Goal: Task Accomplishment & Management: Manage account settings

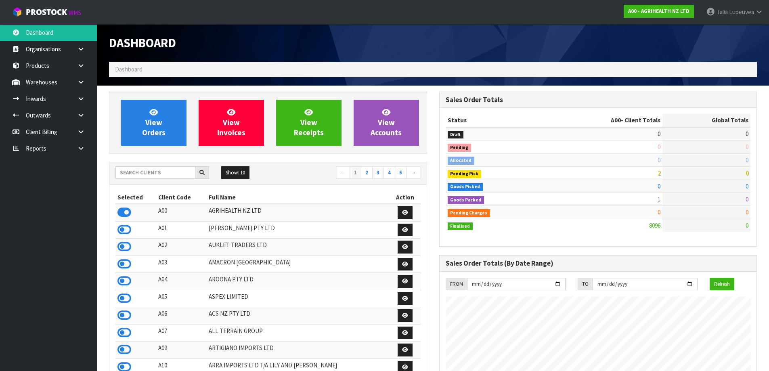
scroll to position [612, 330]
click at [149, 174] on input "text" at bounding box center [155, 172] width 80 height 13
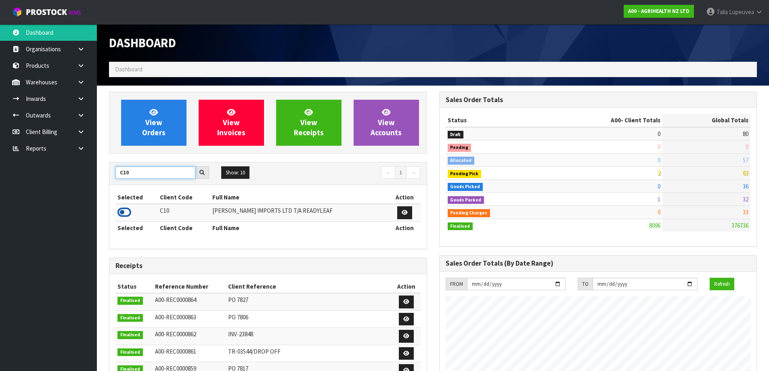
type input "C10"
click at [128, 211] on icon at bounding box center [125, 212] width 14 height 12
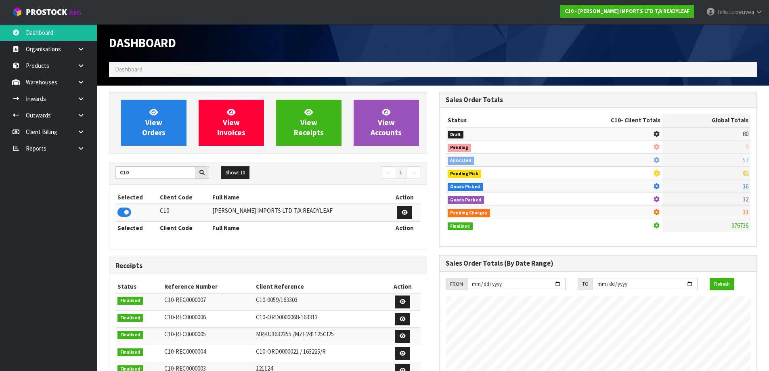
scroll to position [546, 330]
drag, startPoint x: 21, startPoint y: 188, endPoint x: 82, endPoint y: 116, distance: 94.0
click at [82, 116] on icon at bounding box center [81, 115] width 8 height 6
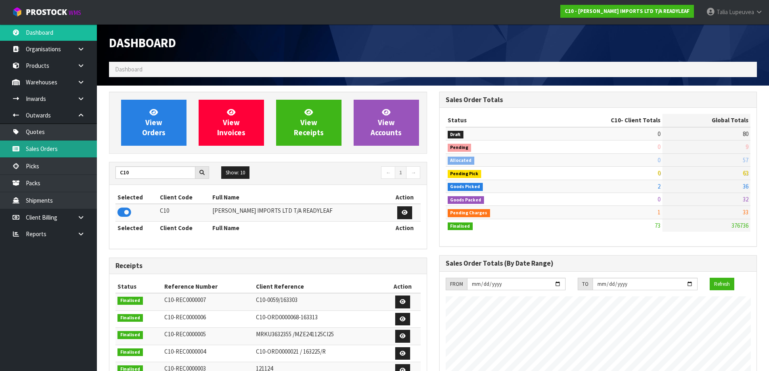
click at [75, 152] on link "Sales Orders" at bounding box center [48, 149] width 97 height 17
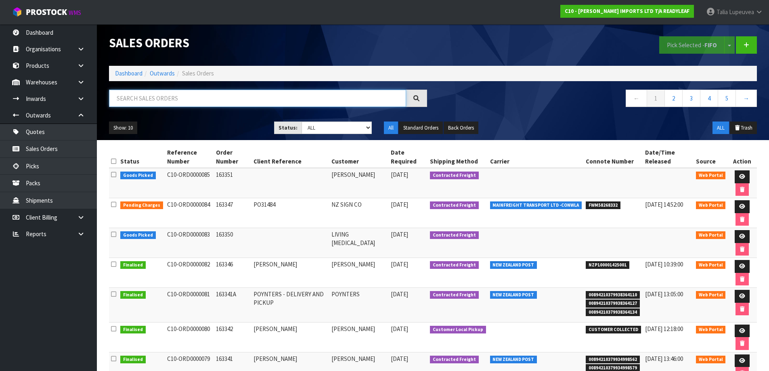
click at [190, 91] on input "text" at bounding box center [257, 98] width 297 height 17
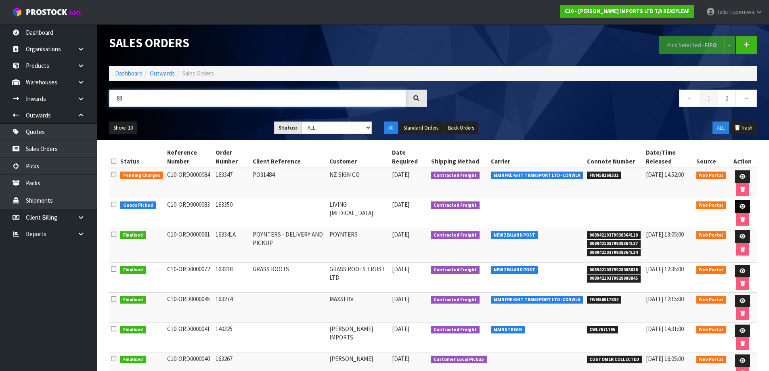
type input "83"
click at [743, 205] on icon at bounding box center [743, 206] width 6 height 5
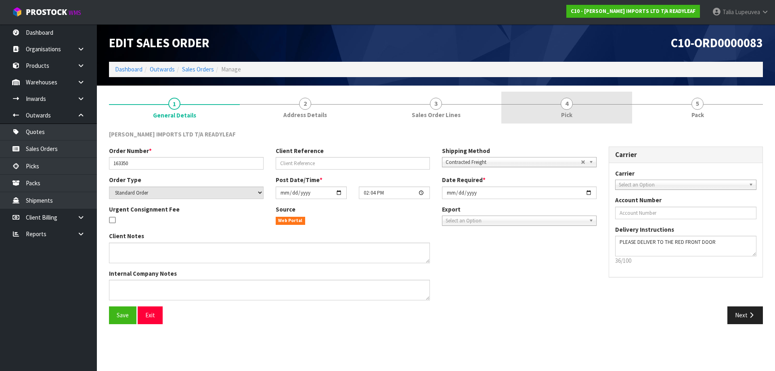
click at [573, 110] on link "4 Pick" at bounding box center [567, 108] width 131 height 32
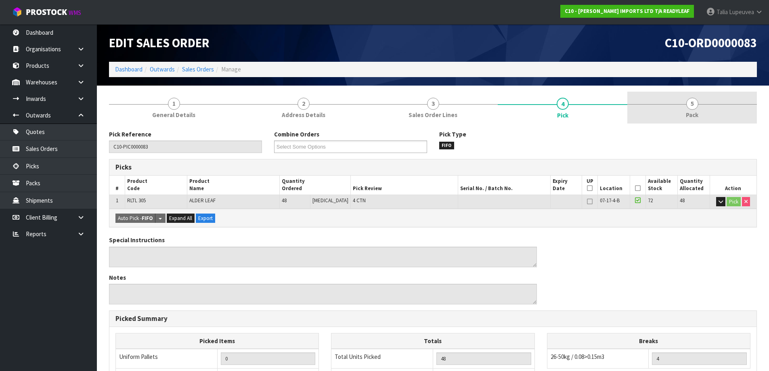
click at [707, 101] on link "5 Pack" at bounding box center [693, 108] width 130 height 32
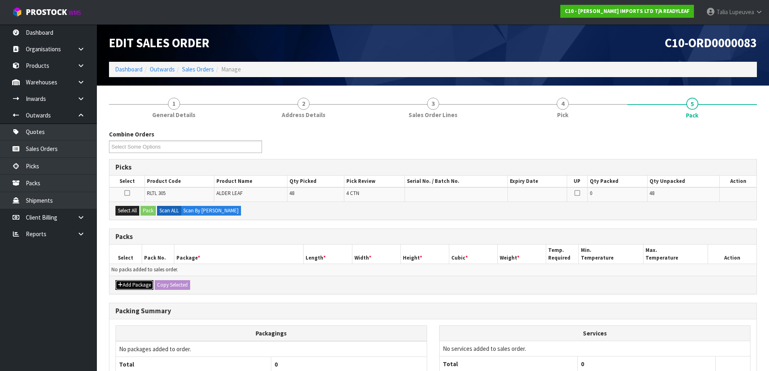
click at [136, 282] on button "Add Package" at bounding box center [134, 285] width 38 height 10
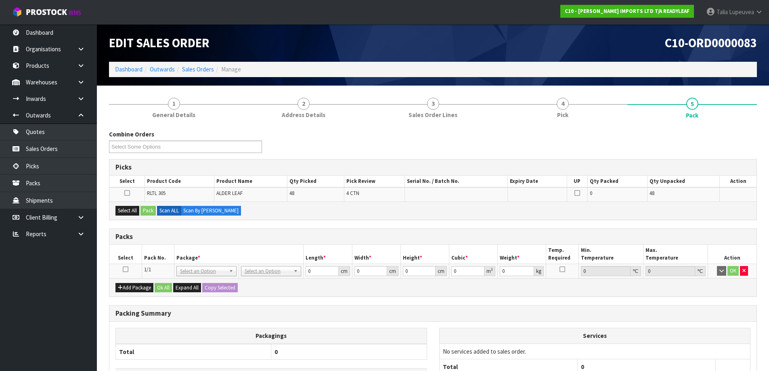
click at [126, 270] on icon at bounding box center [126, 269] width 6 height 0
click at [129, 208] on button "Select All" at bounding box center [127, 211] width 24 height 10
click at [150, 209] on button "Pack" at bounding box center [148, 211] width 15 height 10
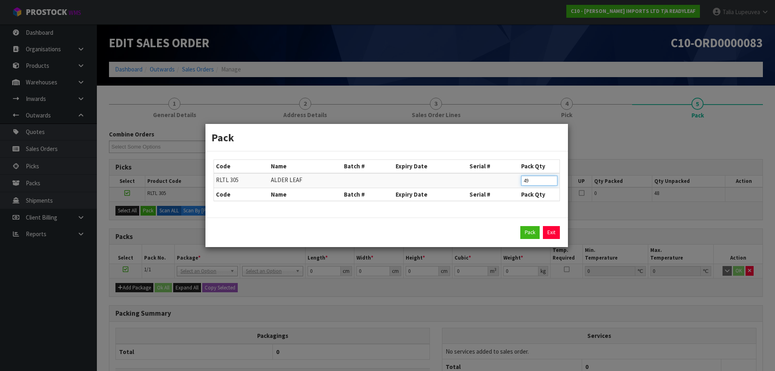
click at [553, 181] on input "49" at bounding box center [539, 181] width 36 height 10
click at [553, 181] on input "50" at bounding box center [539, 181] width 36 height 10
click at [553, 181] on input "51" at bounding box center [539, 181] width 36 height 10
click at [553, 181] on input "52" at bounding box center [539, 181] width 36 height 10
click at [553, 181] on input "53" at bounding box center [539, 181] width 36 height 10
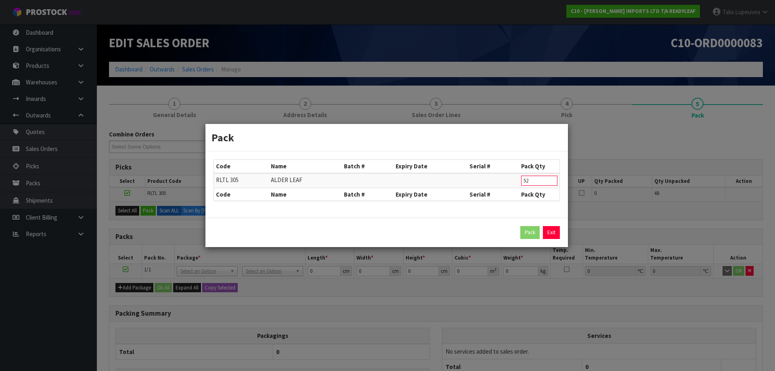
click at [551, 182] on input "52" at bounding box center [539, 181] width 36 height 10
click at [551, 182] on input "51" at bounding box center [539, 181] width 36 height 10
click at [551, 182] on input "50" at bounding box center [539, 181] width 36 height 10
click at [551, 182] on input "49" at bounding box center [539, 181] width 36 height 10
click at [551, 182] on input "34" at bounding box center [539, 181] width 36 height 10
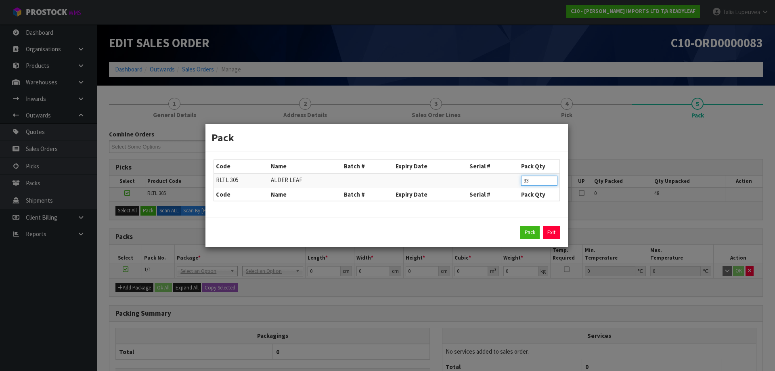
click at [551, 182] on input "33" at bounding box center [539, 181] width 36 height 10
click at [551, 182] on input "19" at bounding box center [539, 181] width 36 height 10
click at [550, 182] on input "18" at bounding box center [539, 181] width 36 height 10
click at [550, 182] on input "17" at bounding box center [539, 181] width 36 height 10
click at [550, 183] on input "16" at bounding box center [539, 181] width 36 height 10
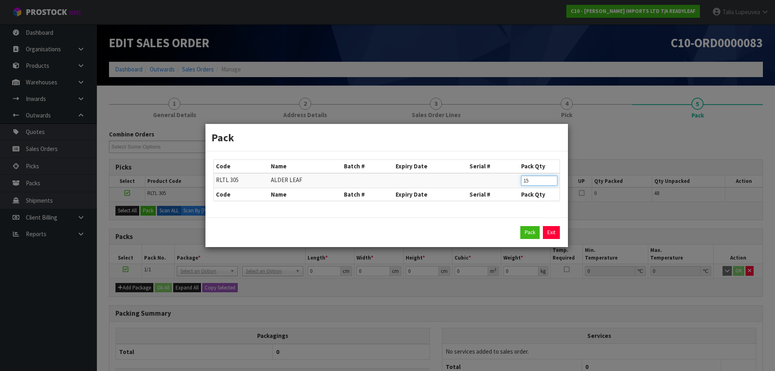
click at [552, 181] on input "15" at bounding box center [539, 181] width 36 height 10
click at [552, 181] on input "14" at bounding box center [539, 181] width 36 height 10
click at [552, 181] on input "13" at bounding box center [539, 181] width 36 height 10
type input "12"
click at [552, 181] on input "12" at bounding box center [539, 181] width 36 height 10
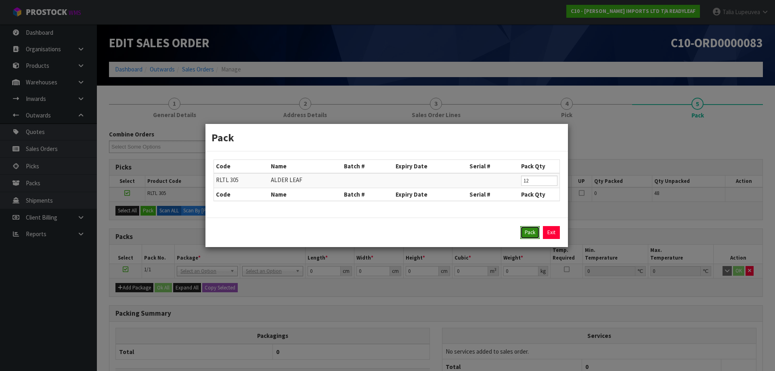
click at [530, 233] on button "Pack" at bounding box center [530, 232] width 19 height 13
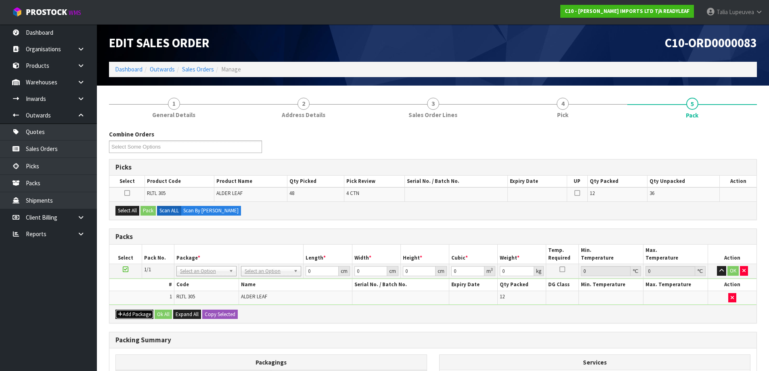
click at [136, 310] on button "Add Package" at bounding box center [134, 315] width 38 height 10
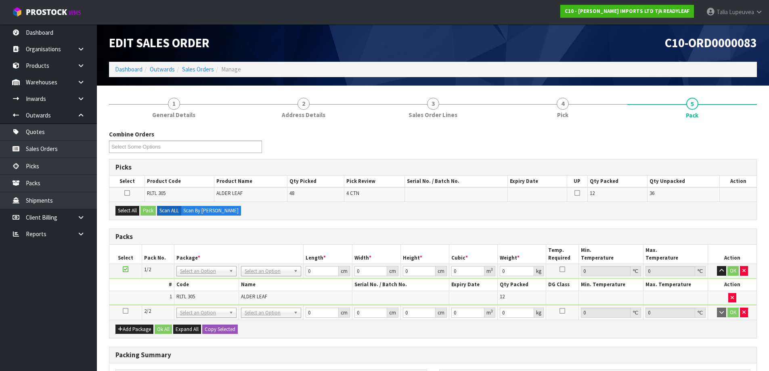
click at [124, 311] on icon at bounding box center [126, 311] width 6 height 0
click at [135, 212] on button "Select All" at bounding box center [127, 211] width 24 height 10
click at [146, 212] on button "Pack" at bounding box center [148, 211] width 15 height 10
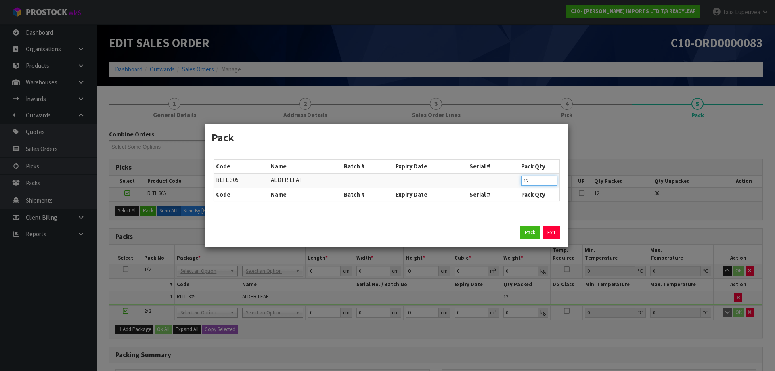
type input "12"
click at [551, 181] on input "12" at bounding box center [539, 181] width 36 height 10
click at [526, 231] on button "Pack" at bounding box center [530, 232] width 19 height 13
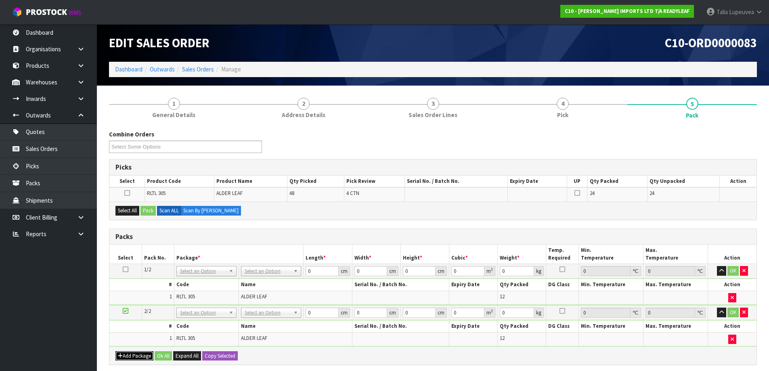
click at [147, 354] on button "Add Package" at bounding box center [134, 356] width 38 height 10
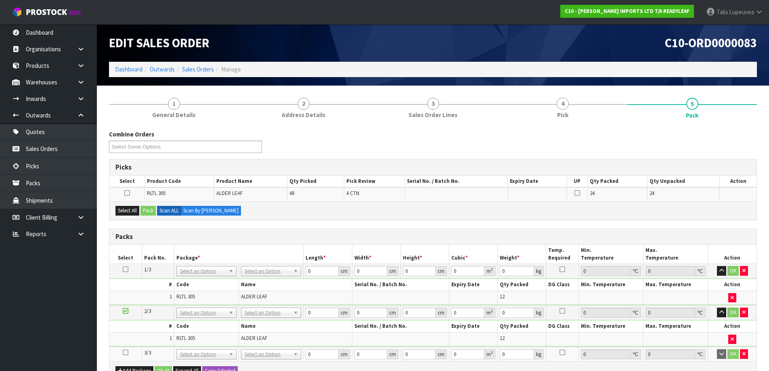
click at [125, 353] on icon at bounding box center [126, 353] width 6 height 0
click at [131, 208] on button "Select All" at bounding box center [127, 211] width 24 height 10
click at [149, 208] on button "Pack" at bounding box center [148, 211] width 15 height 10
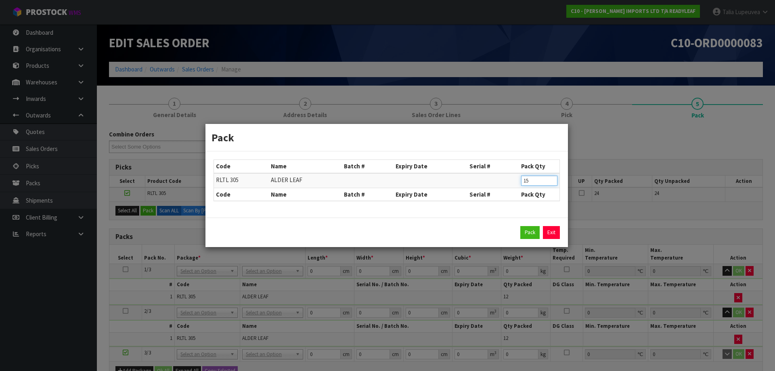
click at [552, 181] on input "15" at bounding box center [539, 181] width 36 height 10
click at [552, 181] on input "14" at bounding box center [539, 181] width 36 height 10
click at [552, 181] on input "13" at bounding box center [539, 181] width 36 height 10
type input "12"
click at [552, 181] on input "12" at bounding box center [539, 181] width 36 height 10
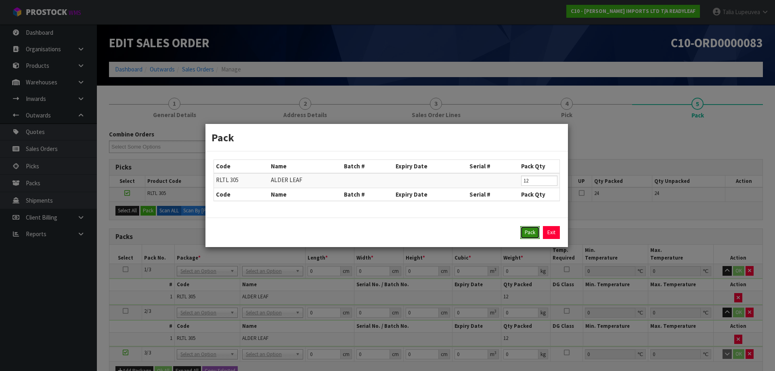
click at [532, 232] on button "Pack" at bounding box center [530, 232] width 19 height 13
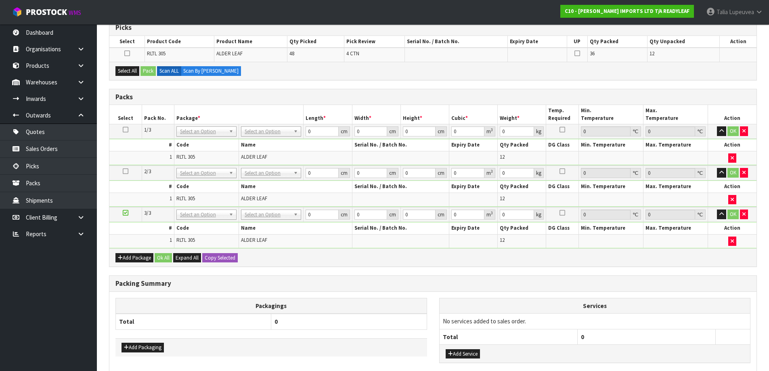
scroll to position [121, 0]
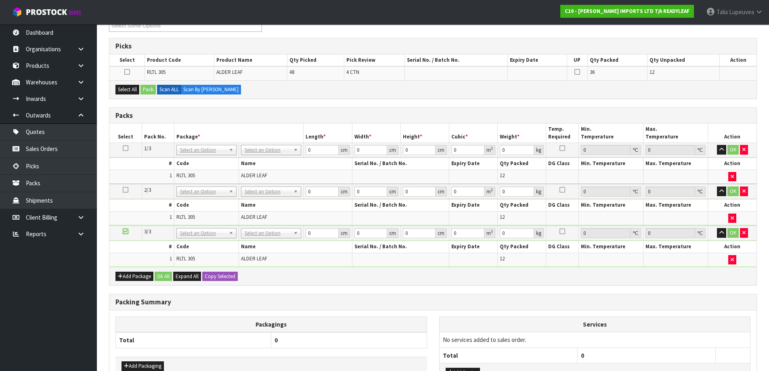
click at [125, 232] on icon at bounding box center [126, 231] width 6 height 0
click at [130, 90] on button "Select All" at bounding box center [127, 90] width 24 height 10
click at [144, 90] on button "Pack" at bounding box center [148, 90] width 15 height 10
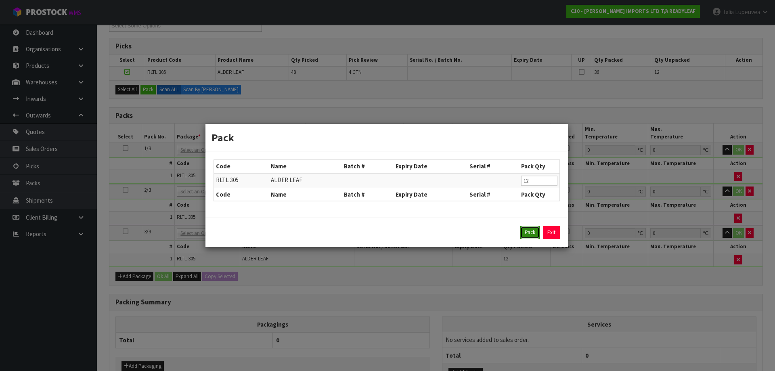
click at [530, 233] on button "Pack" at bounding box center [530, 232] width 19 height 13
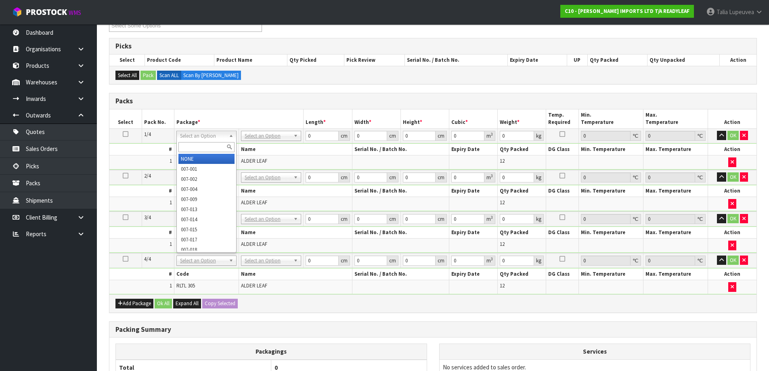
drag, startPoint x: 208, startPoint y: 159, endPoint x: 208, endPoint y: 174, distance: 15.3
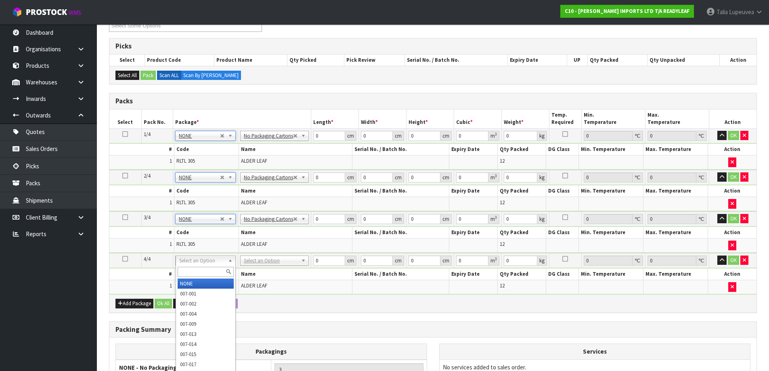
drag, startPoint x: 197, startPoint y: 281, endPoint x: 187, endPoint y: 269, distance: 16.1
type input "4"
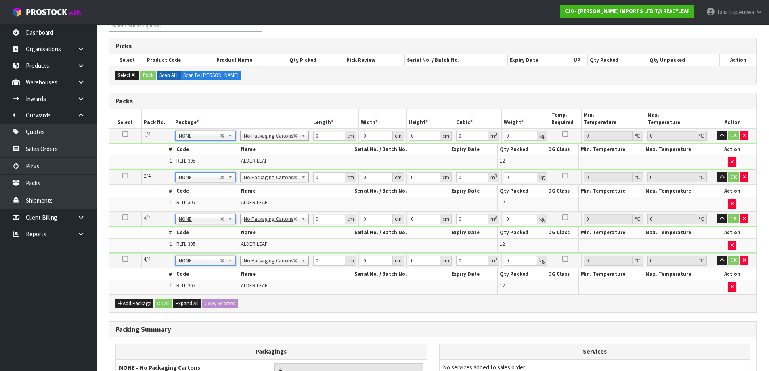
click at [124, 134] on icon at bounding box center [125, 134] width 6 height 0
click at [325, 137] on input "0" at bounding box center [329, 136] width 32 height 10
type input "55"
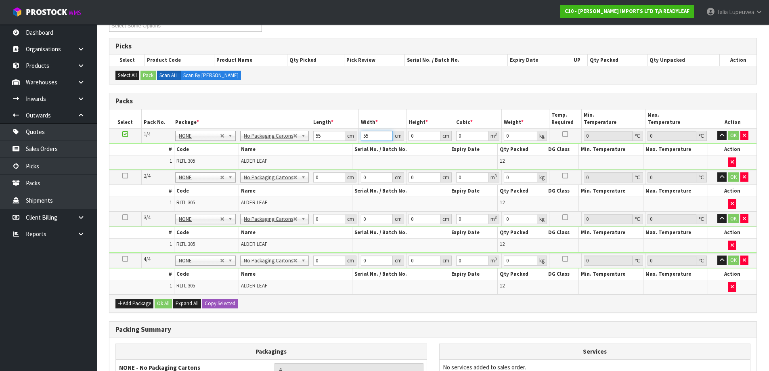
type input "55"
type input "3"
type input "0.009075"
type input "32"
type input "0.0968"
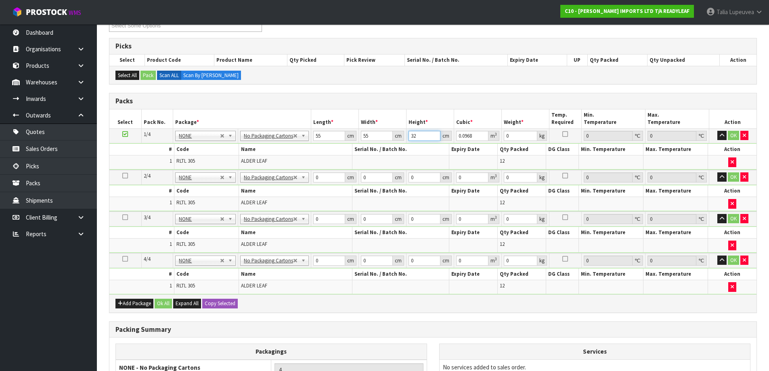
type input "32"
type input "8"
click at [227, 305] on button "Copy Selected" at bounding box center [220, 304] width 36 height 10
click at [224, 304] on button "Confirm Copy Selected" at bounding box center [228, 304] width 53 height 10
type input "55"
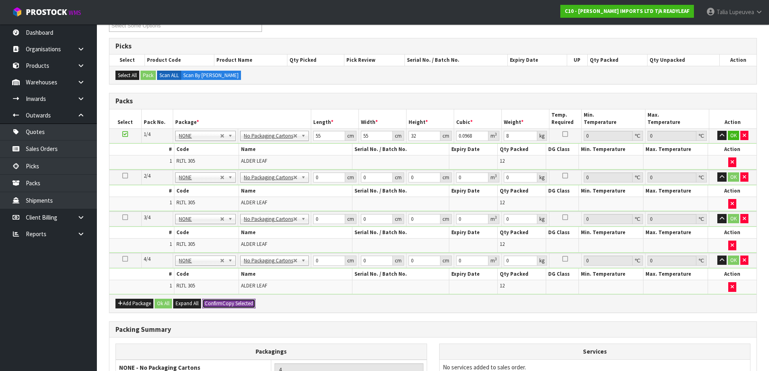
type input "55"
type input "32"
type input "0.0968"
type input "8"
type input "55"
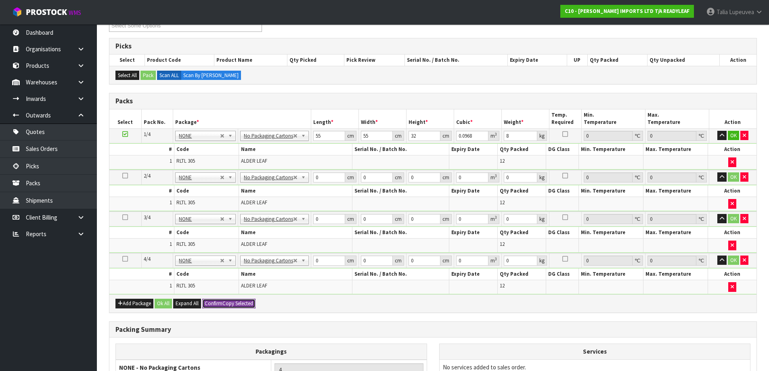
type input "55"
type input "32"
type input "0.0968"
type input "8"
type input "55"
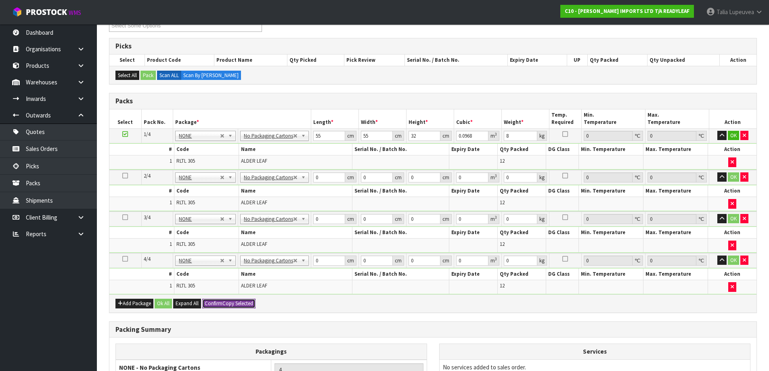
type input "55"
type input "32"
type input "0.0968"
type input "8"
click at [169, 302] on button "Ok All" at bounding box center [163, 304] width 17 height 10
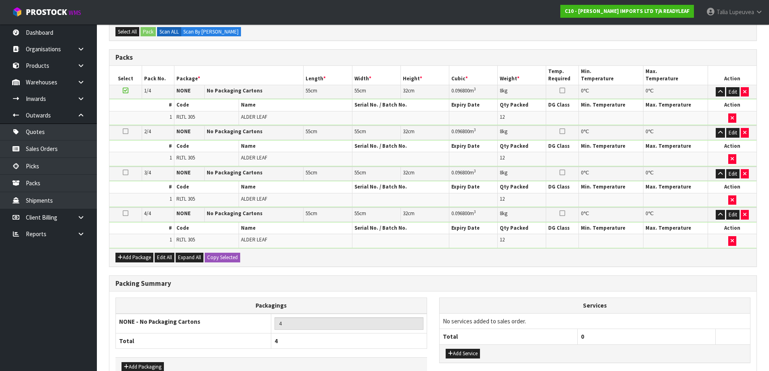
scroll to position [214, 0]
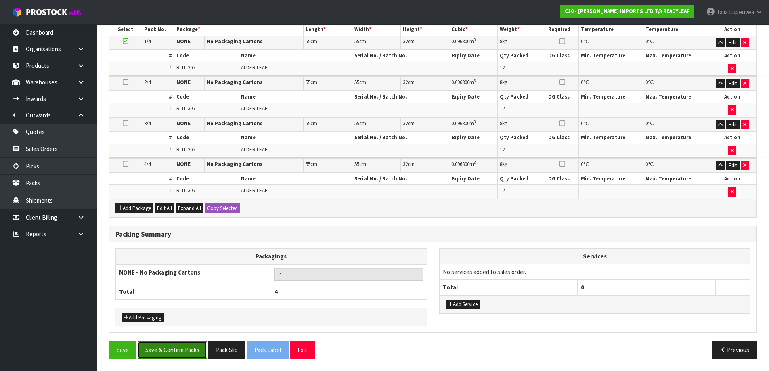
click at [164, 350] on button "Save & Confirm Packs" at bounding box center [172, 349] width 69 height 17
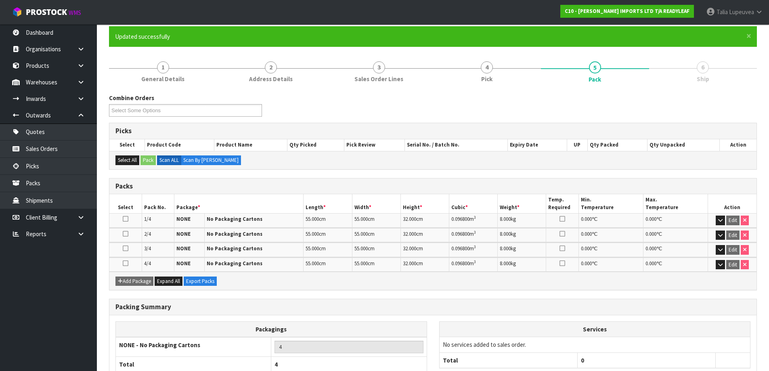
scroll to position [120, 0]
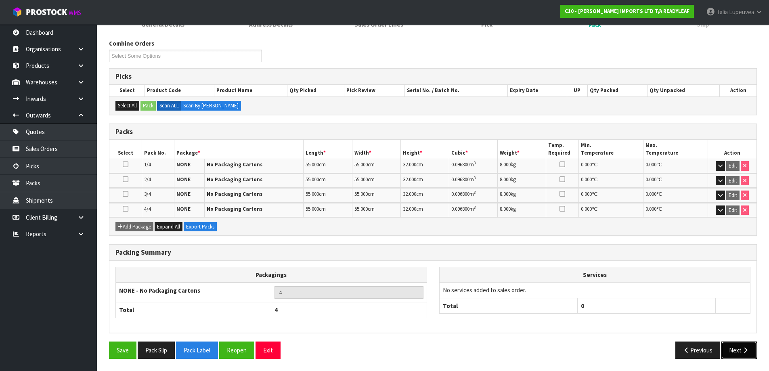
drag, startPoint x: 736, startPoint y: 350, endPoint x: 728, endPoint y: 350, distance: 8.1
click at [736, 350] on button "Next" at bounding box center [740, 350] width 36 height 17
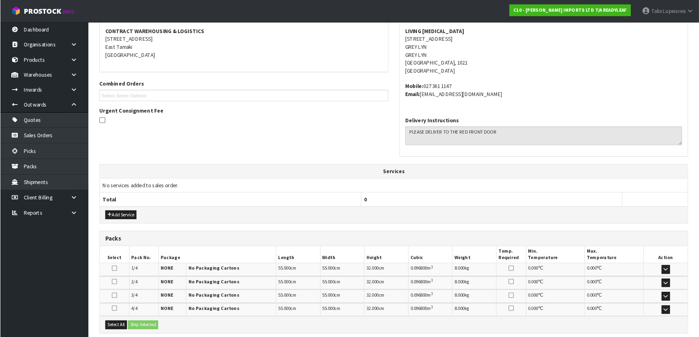
scroll to position [73, 0]
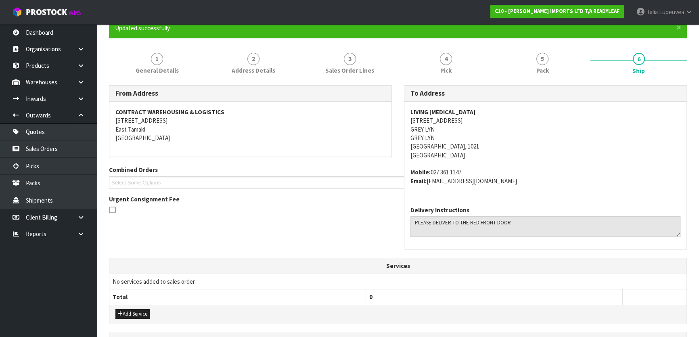
click at [442, 109] on strong "LIVING [MEDICAL_DATA]" at bounding box center [443, 112] width 65 height 8
copy strong "LIVING [MEDICAL_DATA]"
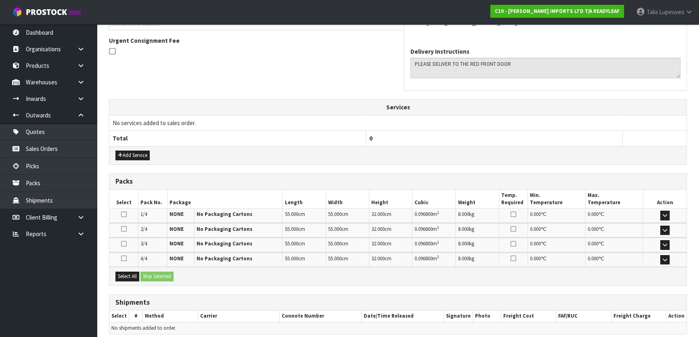
scroll to position [264, 0]
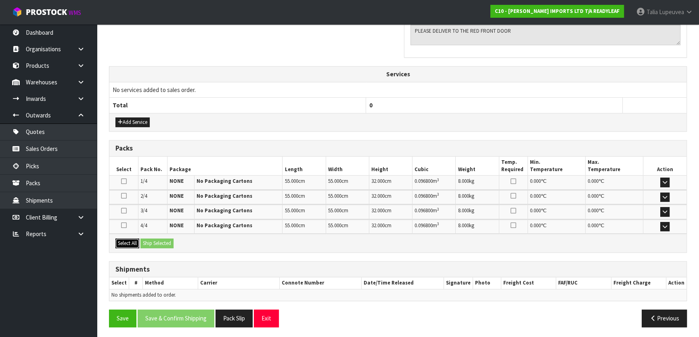
click at [125, 240] on button "Select All" at bounding box center [127, 244] width 24 height 10
click at [161, 242] on button "Ship Selected" at bounding box center [157, 244] width 33 height 10
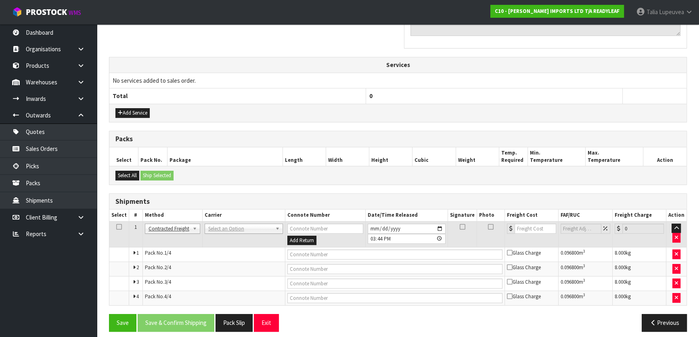
scroll to position [279, 0]
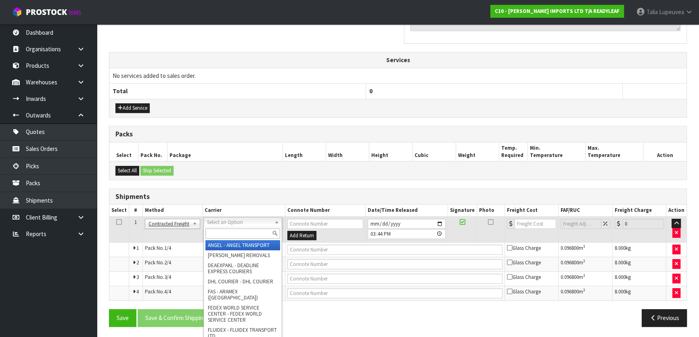
click at [234, 237] on input "text" at bounding box center [243, 234] width 75 height 10
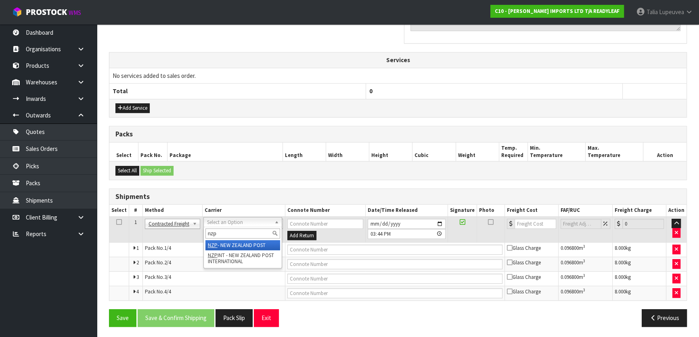
type input "nzp"
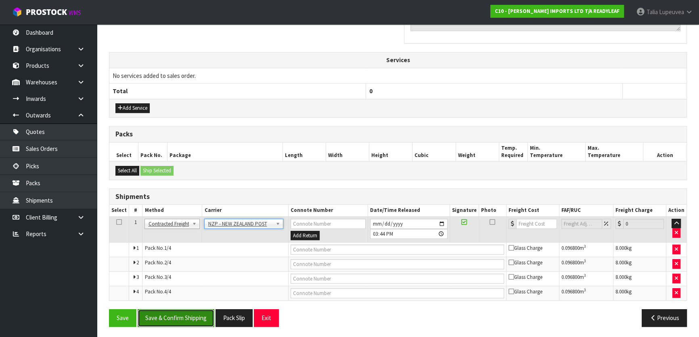
click at [189, 312] on button "Save & Confirm Shipping" at bounding box center [176, 317] width 77 height 17
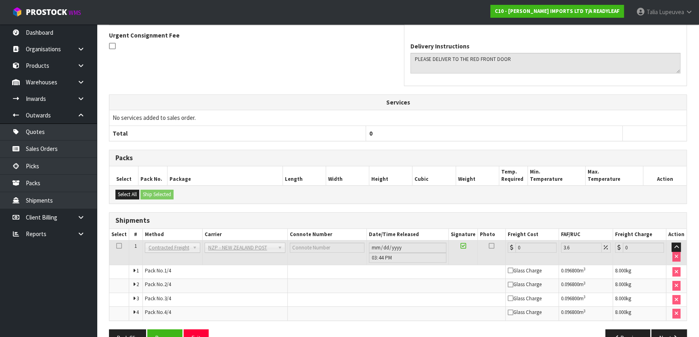
scroll to position [265, 0]
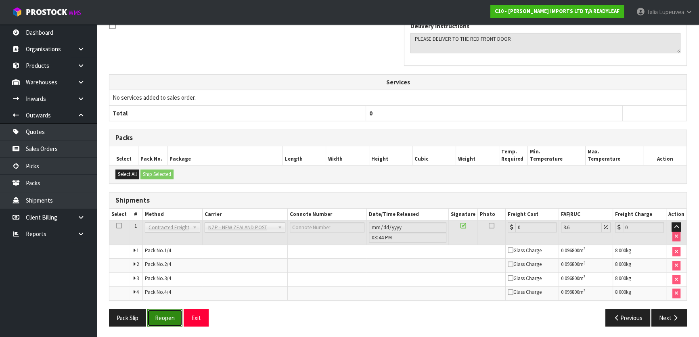
click at [164, 323] on button "Reopen" at bounding box center [164, 317] width 35 height 17
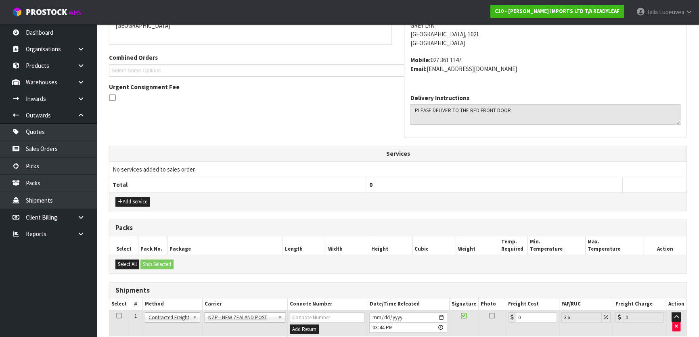
scroll to position [220, 0]
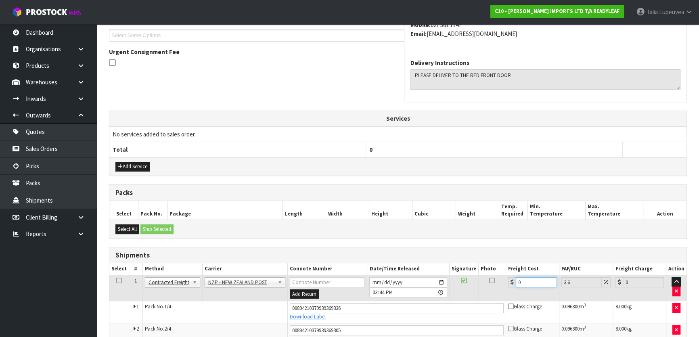
drag, startPoint x: 529, startPoint y: 284, endPoint x: 484, endPoint y: 279, distance: 45.1
click at [484, 279] on tr "1 Client Local Pickup Customer Local Pickup Company Freight Contracted Freight …" at bounding box center [397, 288] width 577 height 26
type input "1"
type input "1.04"
type input "17"
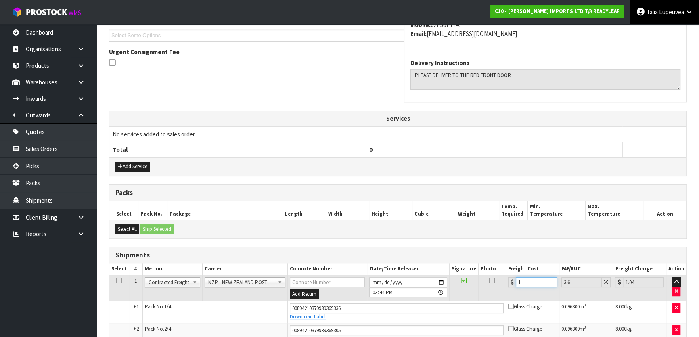
type input "17.61"
type input "17.3"
type input "17.92"
type input "17.32"
type input "17.94"
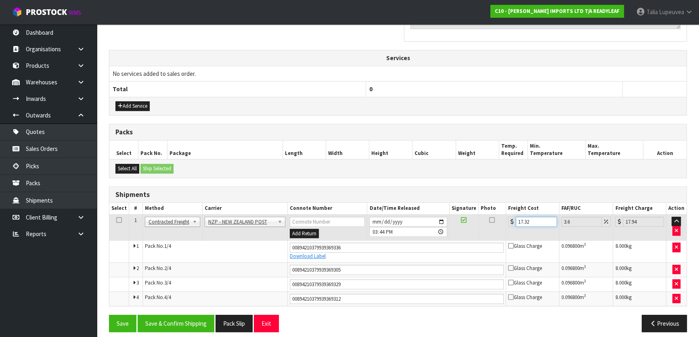
scroll to position [286, 0]
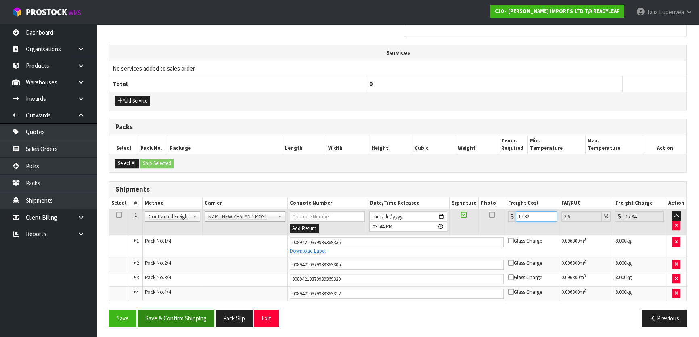
type input "17.32"
click at [167, 316] on button "Save & Confirm Shipping" at bounding box center [176, 318] width 77 height 17
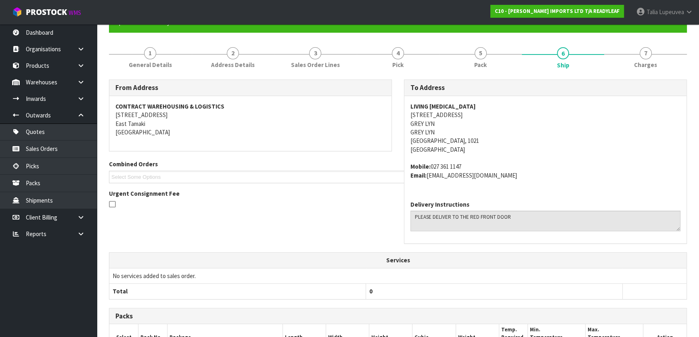
scroll to position [0, 0]
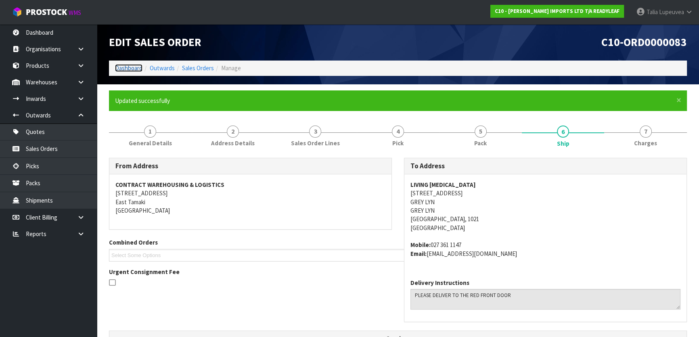
click at [122, 70] on link "Dashboard" at bounding box center [128, 68] width 27 height 8
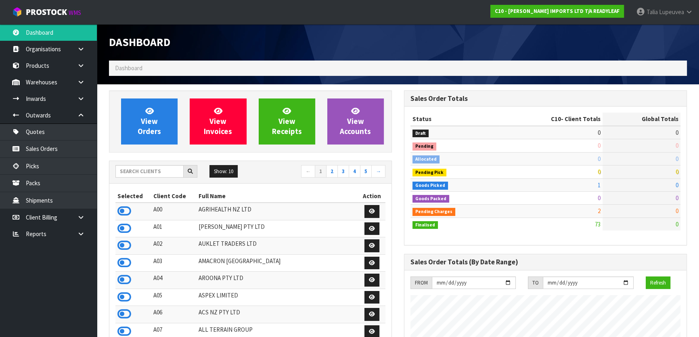
scroll to position [545, 295]
click at [143, 172] on input "text" at bounding box center [149, 171] width 68 height 13
type input "A13"
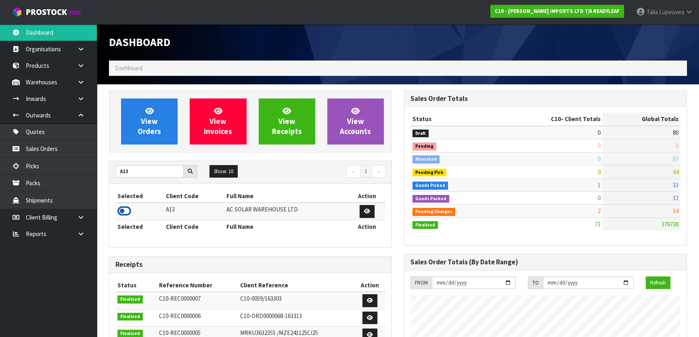
click at [126, 210] on icon at bounding box center [125, 211] width 14 height 12
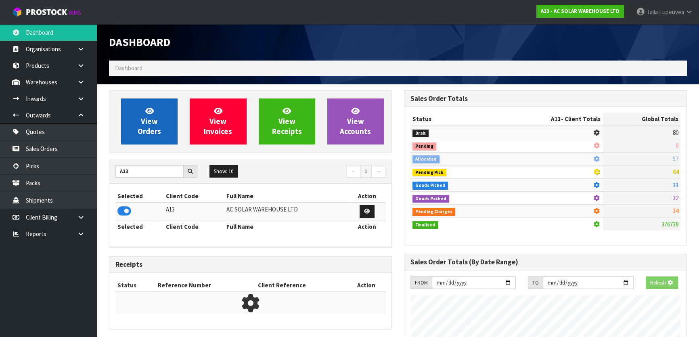
scroll to position [503, 295]
click at [143, 109] on link "View Orders" at bounding box center [149, 122] width 57 height 46
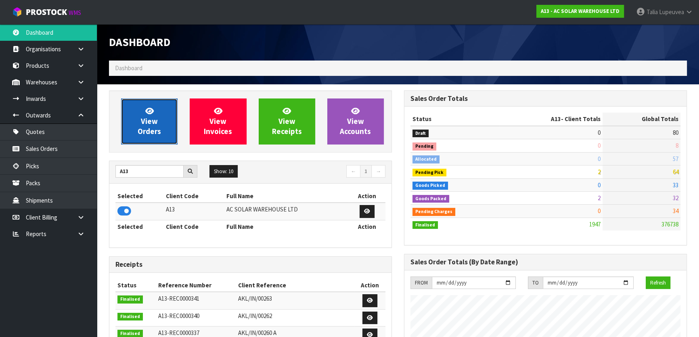
scroll to position [645, 295]
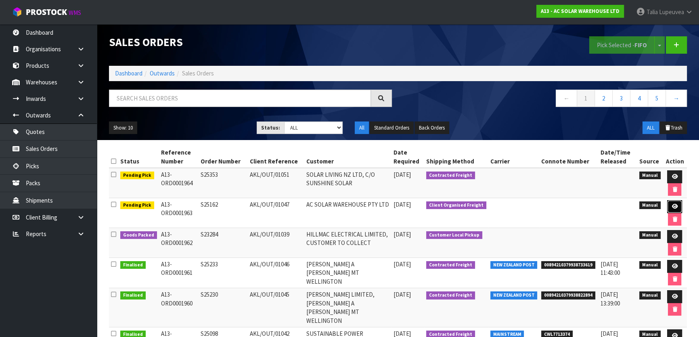
click at [678, 207] on link at bounding box center [675, 206] width 15 height 13
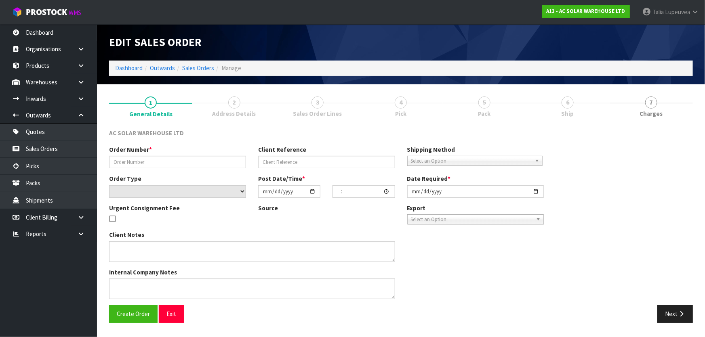
type input "S25162"
type input "AKL/OUT/01047"
select select "number:0"
type input "[DATE]"
type input "11:35:00.000"
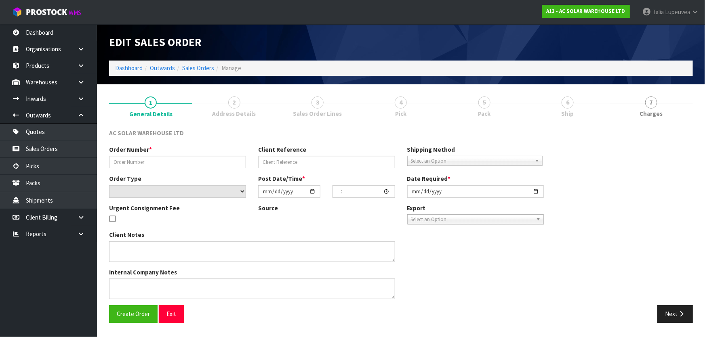
type input "[DATE]"
type textarea "AC SOLAR WAREHOUSE TO ORGANISE FREIGHT TO [GEOGRAPHIC_DATA]"
type textarea "YES, THIS ONE IS COMING TO [GEOGRAPHIC_DATA]. WE WILL BOOK FREIGHT FOR THIS. PL…"
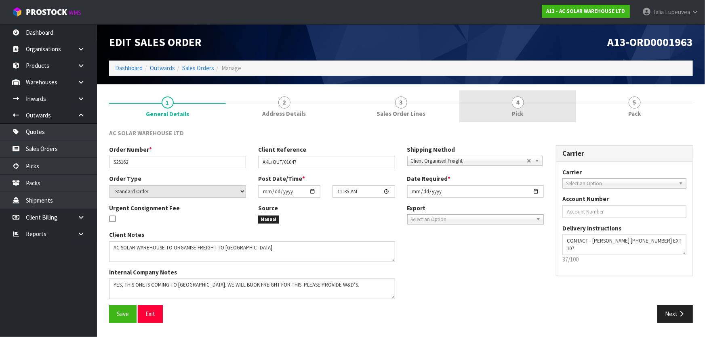
click at [534, 109] on link "4 Pick" at bounding box center [517, 106] width 117 height 32
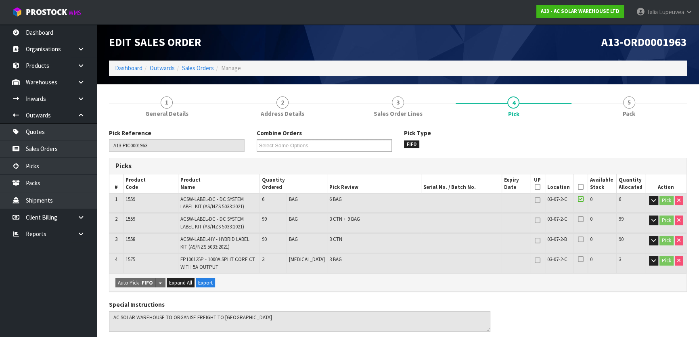
click at [579, 187] on icon at bounding box center [581, 187] width 6 height 0
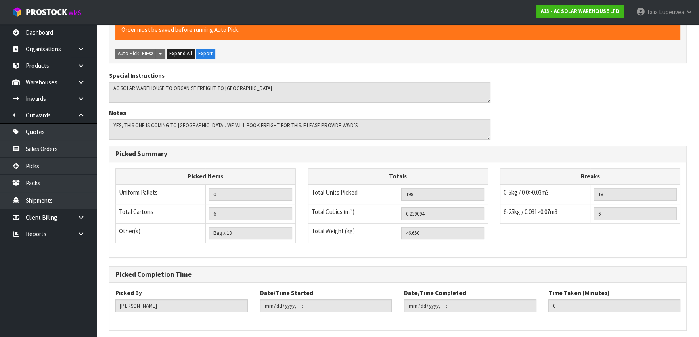
scroll to position [288, 0]
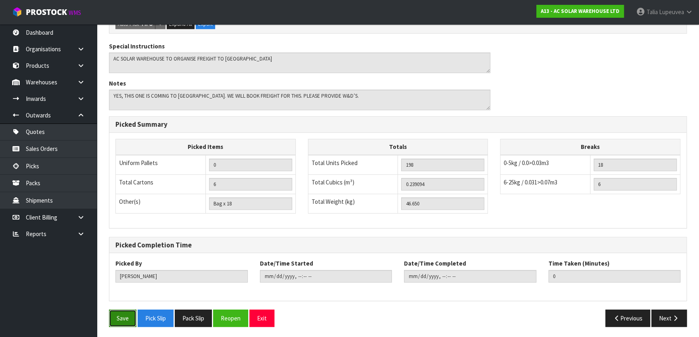
click at [127, 314] on button "Save" at bounding box center [122, 318] width 27 height 17
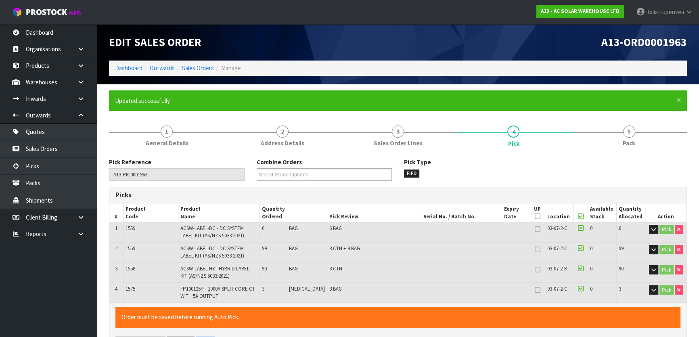
type input "[PERSON_NAME]"
type input "[DATE]T15:50:04"
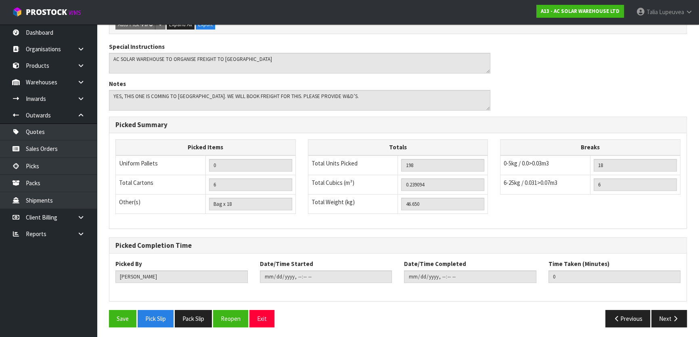
scroll to position [288, 0]
click at [676, 319] on icon "button" at bounding box center [676, 318] width 8 height 6
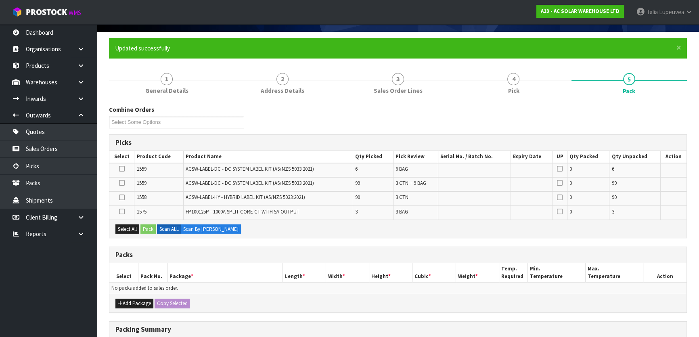
scroll to position [175, 0]
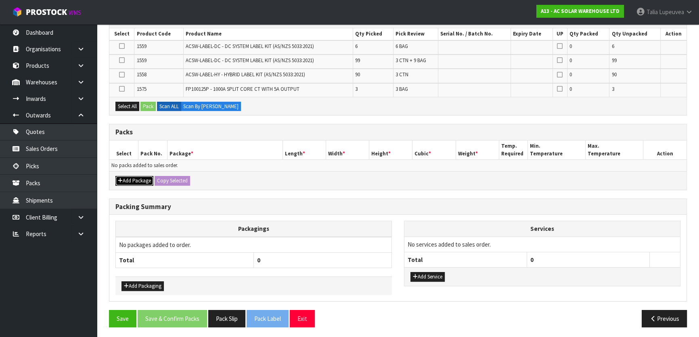
click at [134, 177] on button "Add Package" at bounding box center [134, 181] width 38 height 10
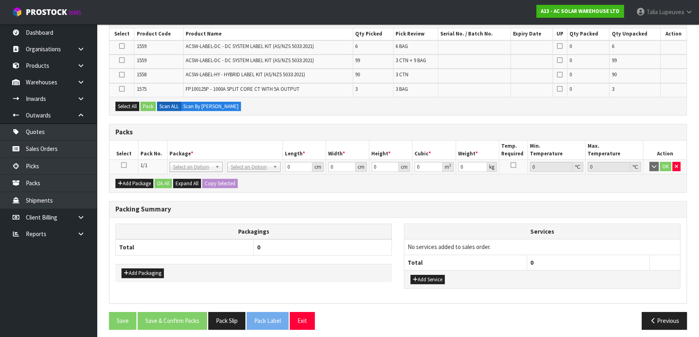
click at [123, 165] on icon at bounding box center [124, 165] width 6 height 0
click at [122, 105] on button "Select All" at bounding box center [127, 107] width 24 height 10
click at [145, 105] on button "Pack" at bounding box center [148, 107] width 15 height 10
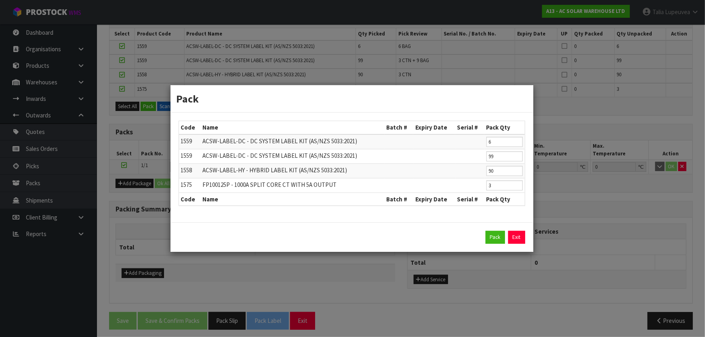
click at [488, 229] on div "Pack Exit" at bounding box center [351, 237] width 363 height 29
click at [489, 235] on button "Pack" at bounding box center [494, 237] width 19 height 13
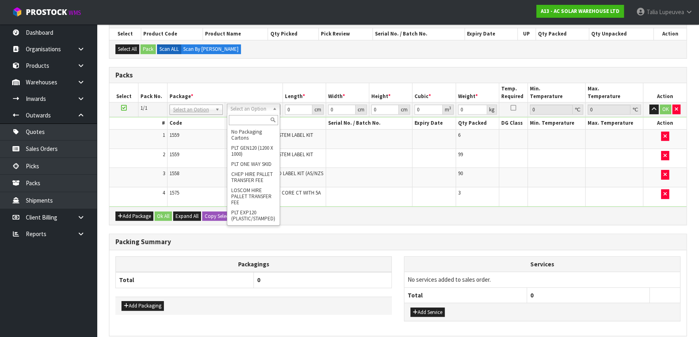
click at [239, 120] on input "text" at bounding box center [253, 120] width 49 height 10
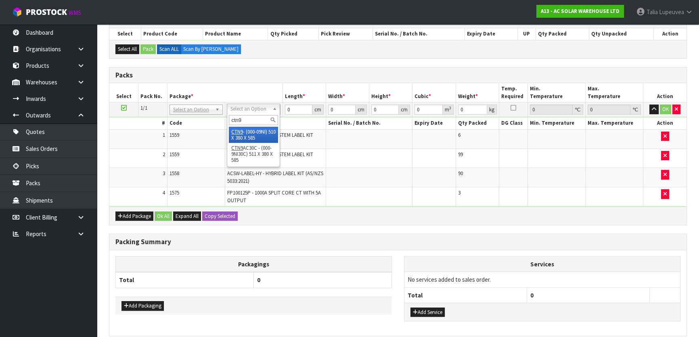
type input "ctn9"
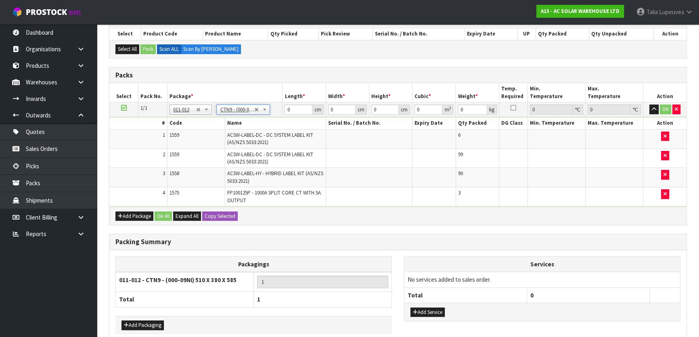
type input "51"
type input "38"
type input "58.5"
type input "0.113373"
type input "46.85"
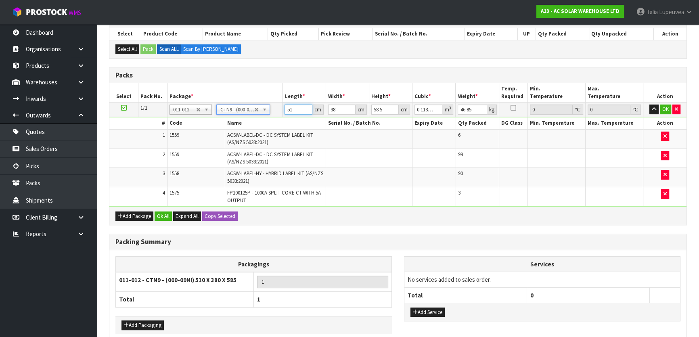
drag, startPoint x: 296, startPoint y: 111, endPoint x: 247, endPoint y: 111, distance: 48.5
click at [247, 111] on tr "1/1 NONE 007-001 007-002 007-004 007-009 007-013 007-014 007-015 007-017 007-01…" at bounding box center [397, 110] width 577 height 15
type input "5"
type input "0.011115"
type input "53"
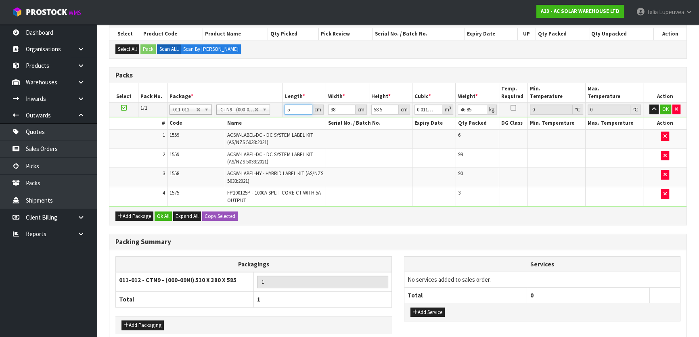
type input "0.117819"
type input "53"
type input "4"
type input "0.012402"
type input "43"
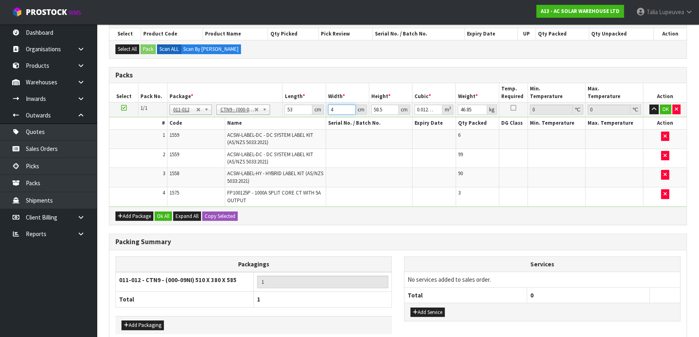
type input "0.133322"
drag, startPoint x: 335, startPoint y: 107, endPoint x: 323, endPoint y: 105, distance: 12.8
click at [323, 105] on tr "1/1 NONE 007-001 007-002 007-004 007-009 007-013 007-014 007-015 007-017 007-01…" at bounding box center [397, 110] width 577 height 15
type input "4"
type input "0.012402"
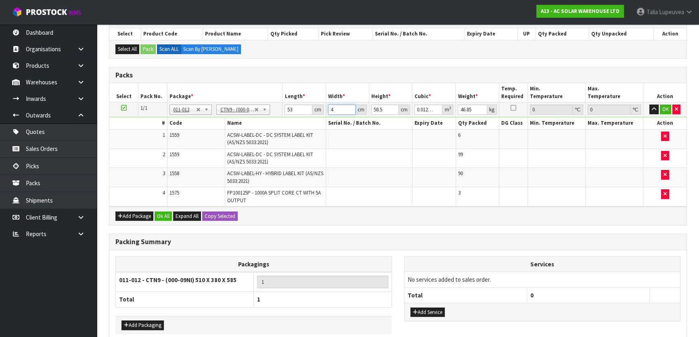
type input "45"
type input "0.139522"
type input "45"
type input "5"
type input "0.011925"
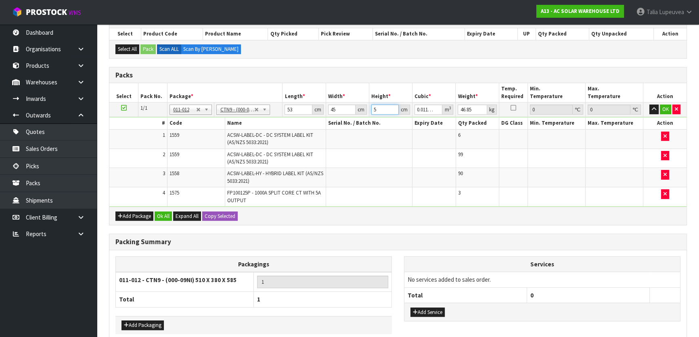
type input "50"
type input "0.11925"
type input "50"
type input "40"
click at [164, 212] on button "Ok All" at bounding box center [163, 217] width 17 height 10
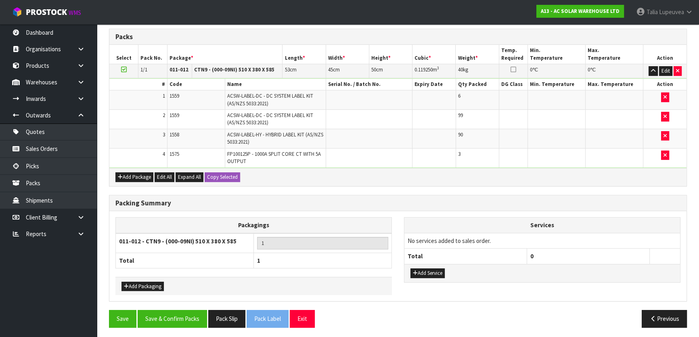
scroll to position [214, 0]
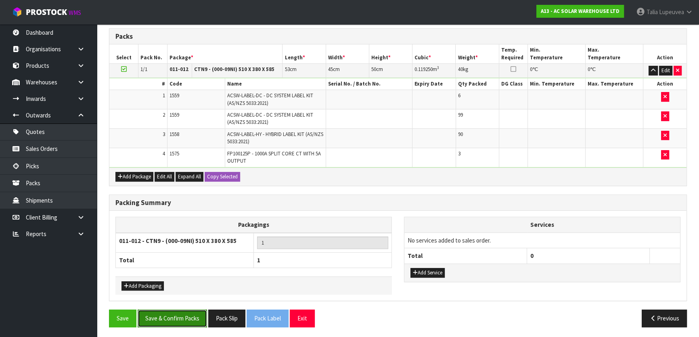
drag, startPoint x: 153, startPoint y: 313, endPoint x: 164, endPoint y: 309, distance: 10.7
click at [153, 313] on button "Save & Confirm Packs" at bounding box center [172, 318] width 69 height 17
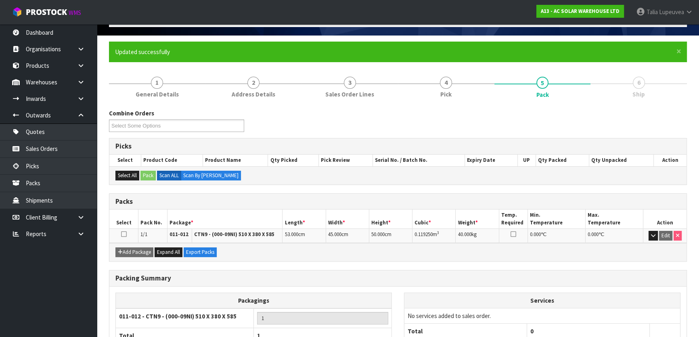
scroll to position [0, 0]
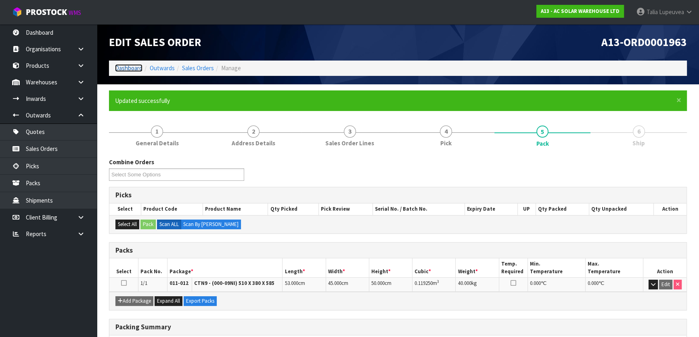
click at [119, 72] on link "Dashboard" at bounding box center [128, 68] width 27 height 8
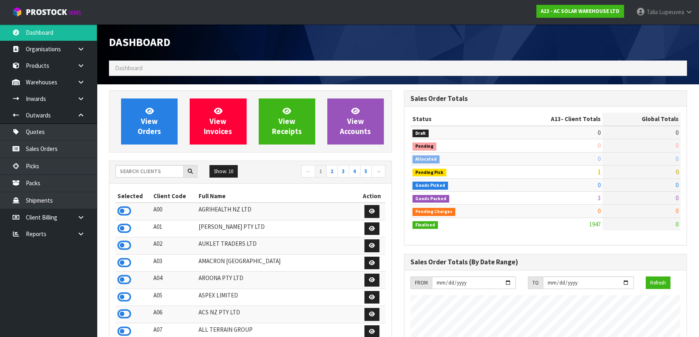
scroll to position [645, 295]
click at [139, 170] on input "text" at bounding box center [149, 171] width 68 height 13
type input "C09"
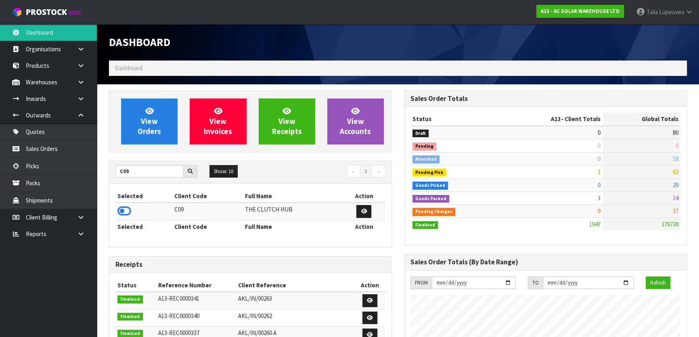
click at [122, 220] on th "Selected" at bounding box center [143, 226] width 57 height 13
click at [128, 214] on icon at bounding box center [125, 211] width 14 height 12
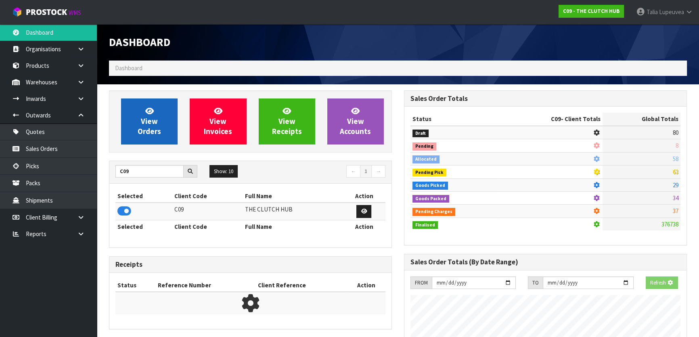
scroll to position [503, 295]
click at [145, 119] on span "View Orders" at bounding box center [149, 121] width 23 height 30
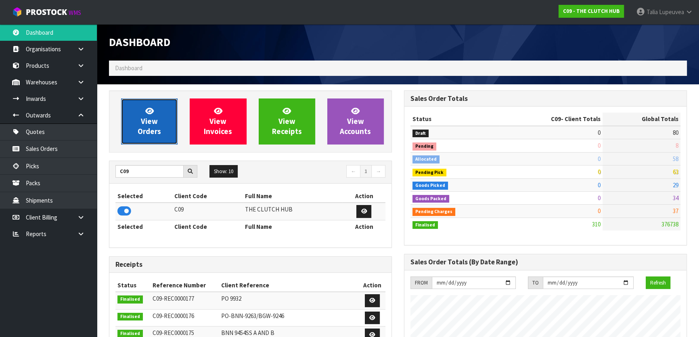
scroll to position [584, 295]
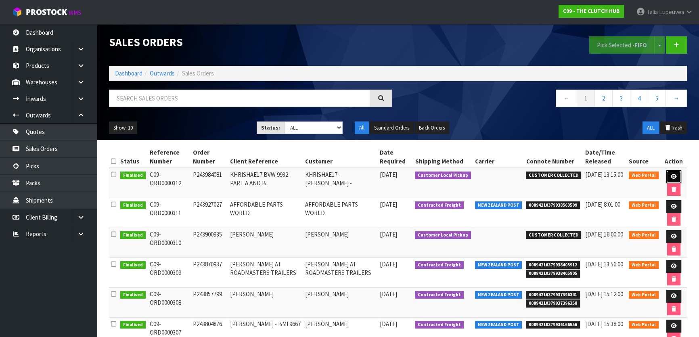
click at [676, 172] on link at bounding box center [674, 176] width 15 height 13
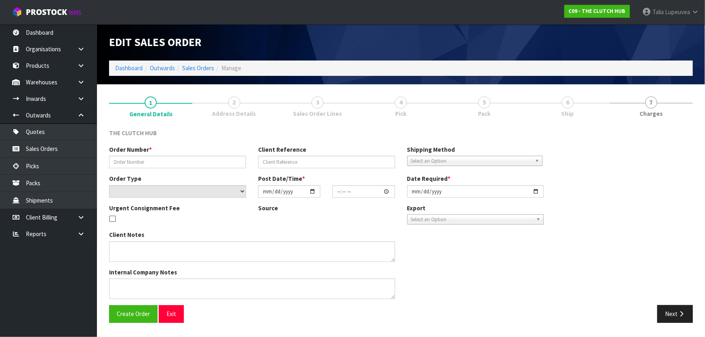
type input "P243984081"
type input "KHRISHAE17 BVW 9932 PART A AND B"
select select "number:0"
type input "[DATE]"
type input "01:13:00.000"
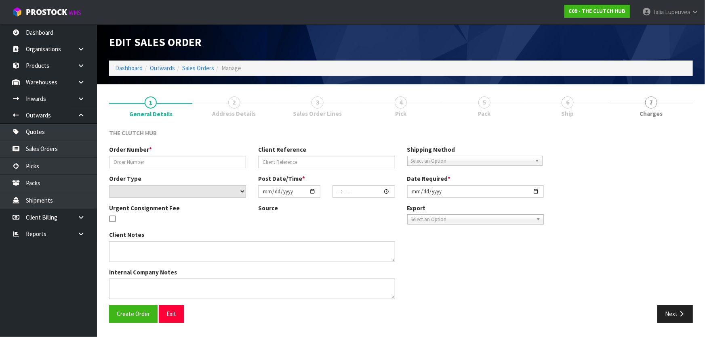
type input "[DATE]"
type textarea "CUSTOMER WILL PICK UP, EMAIL CUSTOMER ASAP WHEN PRODUCTS ARRIVE INTO WAREHOUSE.…"
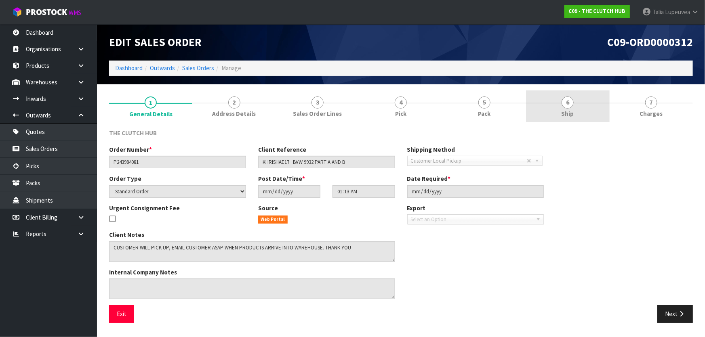
click at [564, 109] on link "6 Ship" at bounding box center [567, 106] width 83 height 32
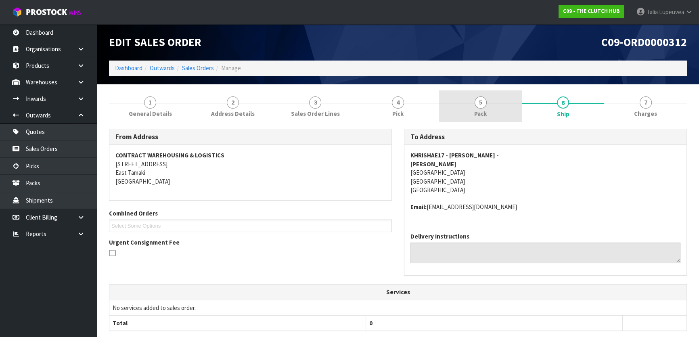
click at [482, 104] on span "5" at bounding box center [481, 103] width 12 height 12
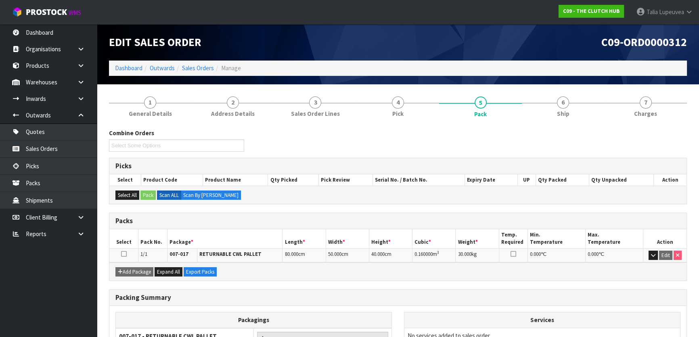
scroll to position [77, 0]
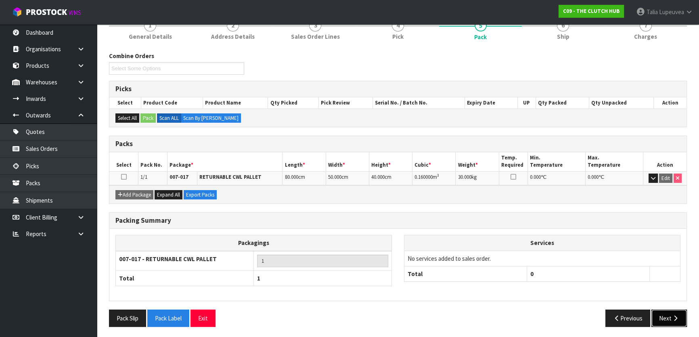
click at [680, 317] on button "Next" at bounding box center [670, 318] width 36 height 17
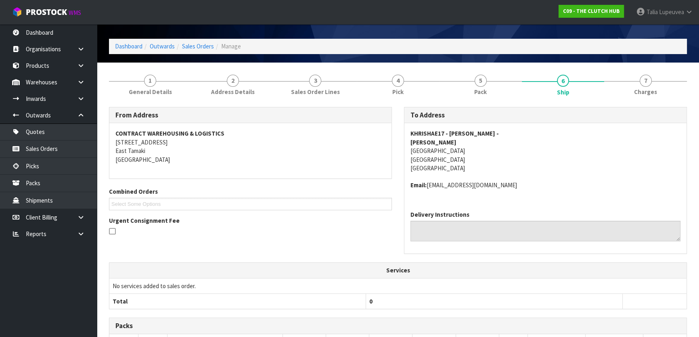
scroll to position [0, 0]
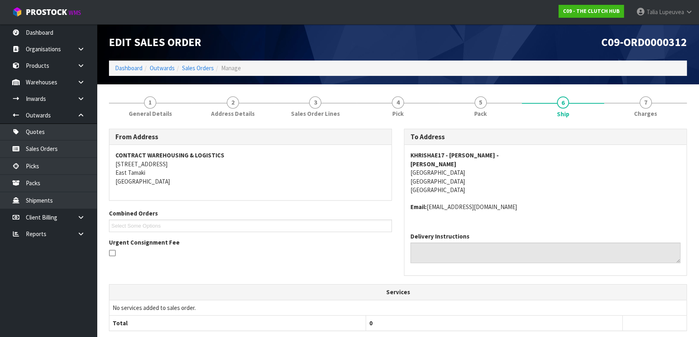
click at [128, 63] on ol "Dashboard Outwards Sales Orders Manage" at bounding box center [398, 68] width 578 height 15
click at [128, 66] on link "Dashboard" at bounding box center [128, 68] width 27 height 8
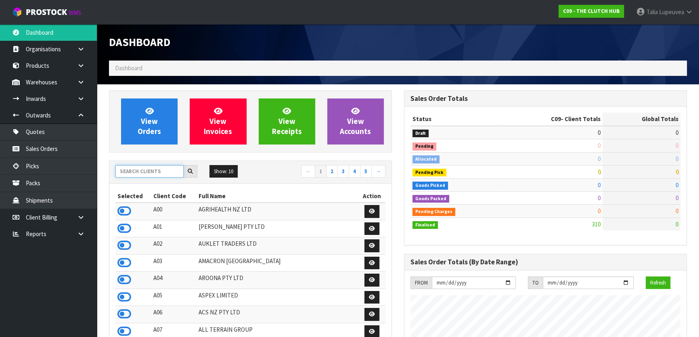
scroll to position [584, 295]
click at [147, 172] on input "text" at bounding box center [149, 171] width 68 height 13
click at [666, 12] on span "Lupeuvea" at bounding box center [671, 12] width 25 height 8
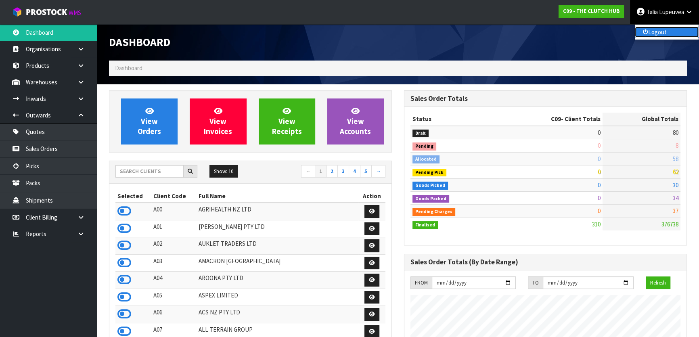
click at [672, 28] on link "Logout" at bounding box center [667, 32] width 64 height 11
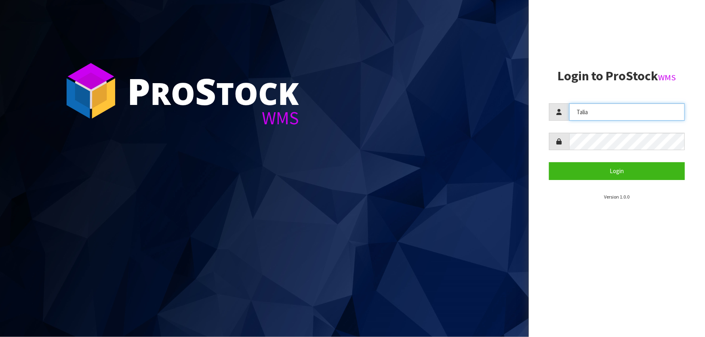
click at [598, 112] on input "Talia" at bounding box center [626, 111] width 115 height 17
type input "[PERSON_NAME]"
click at [610, 187] on section "Login to ProStock WMS Lalisha Login Version 1.0.0" at bounding box center [617, 135] width 136 height 132
click at [608, 181] on section "Login to ProStock WMS Lalisha Login Version 1.0.0" at bounding box center [617, 135] width 136 height 132
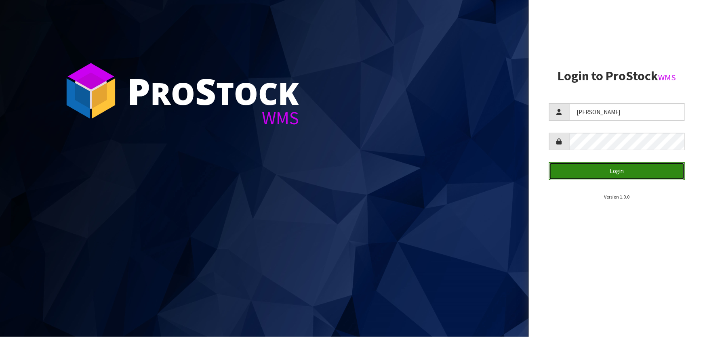
click at [607, 178] on button "Login" at bounding box center [617, 170] width 136 height 17
